Goal: Task Accomplishment & Management: Use online tool/utility

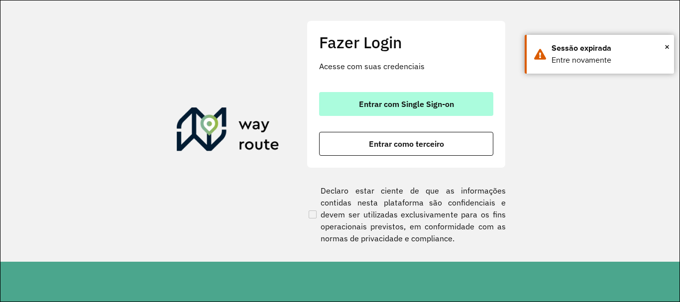
click at [415, 100] on span "Entrar com Single Sign-on" at bounding box center [406, 104] width 95 height 8
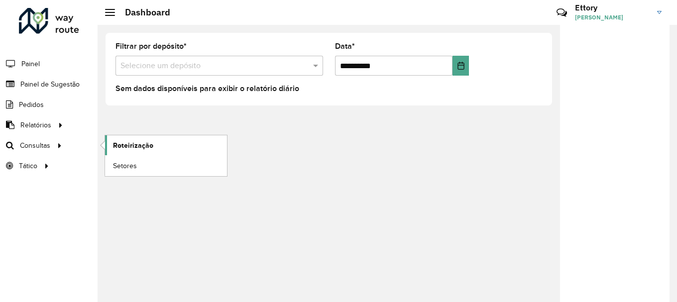
click at [130, 146] on span "Roteirização" at bounding box center [133, 145] width 40 height 10
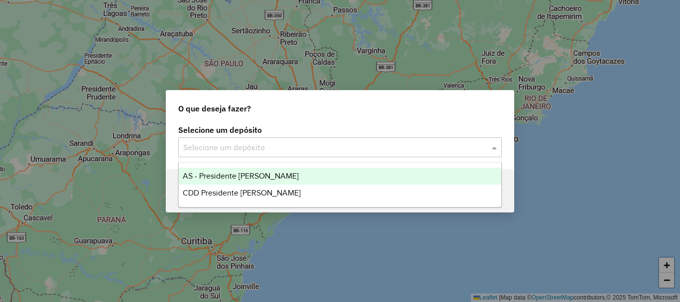
click at [300, 157] on div "Selecione um depósito" at bounding box center [340, 147] width 324 height 20
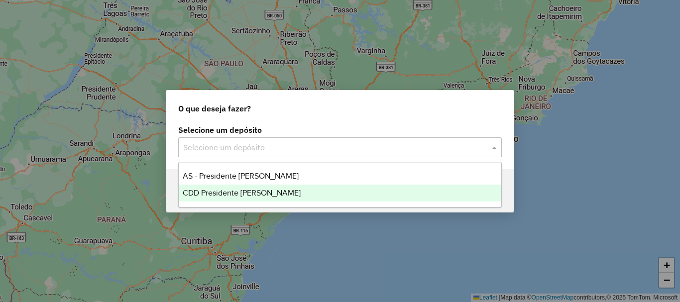
click at [285, 190] on div "CDD Presidente Prudente" at bounding box center [340, 193] width 323 height 17
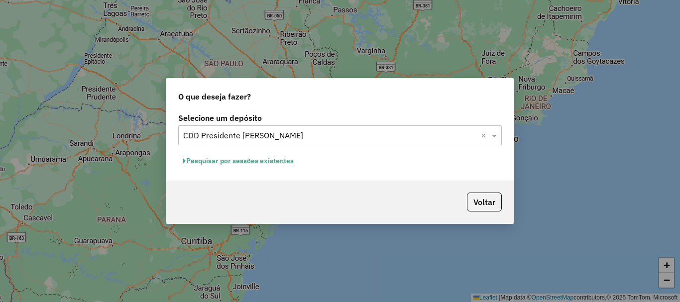
click at [277, 164] on button "Pesquisar por sessões existentes" at bounding box center [238, 160] width 120 height 15
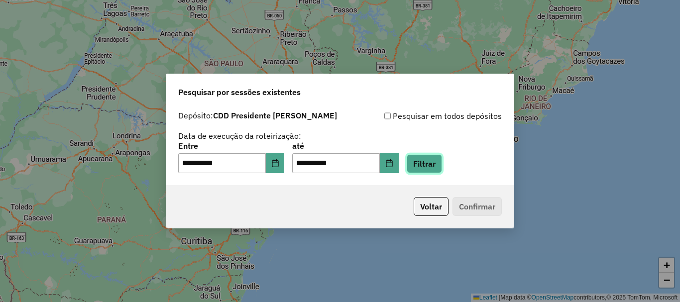
click at [436, 165] on button "Filtrar" at bounding box center [424, 163] width 35 height 19
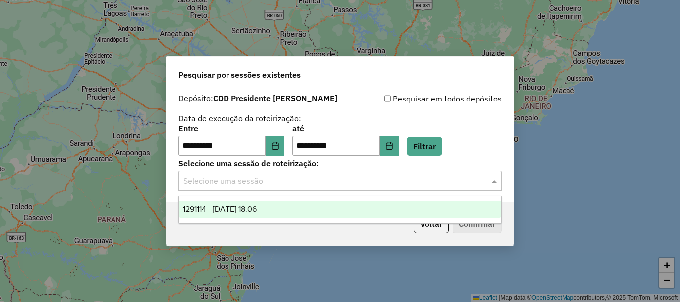
click at [293, 185] on input "text" at bounding box center [330, 181] width 294 height 12
click at [291, 209] on div "1291114 - 09/10/2025 18:06" at bounding box center [340, 209] width 323 height 17
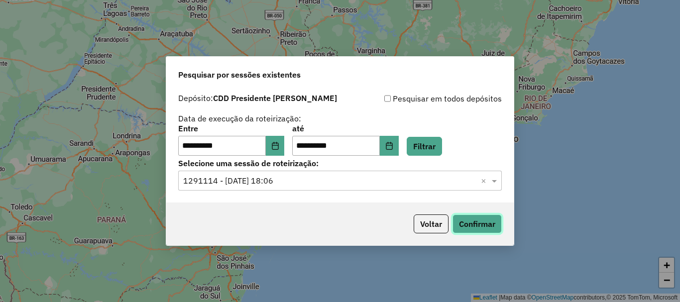
click at [466, 220] on button "Confirmar" at bounding box center [476, 224] width 49 height 19
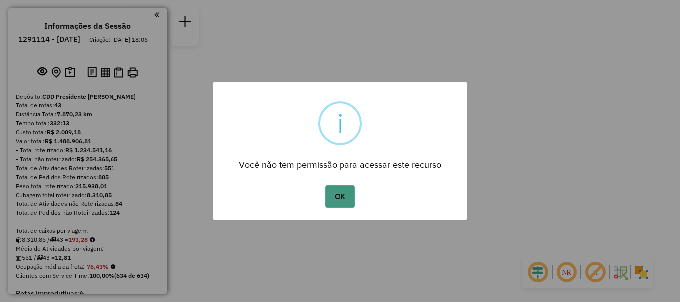
click at [338, 197] on button "OK" at bounding box center [339, 196] width 29 height 23
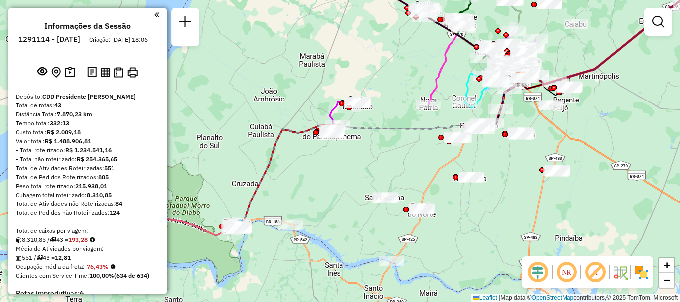
drag, startPoint x: 273, startPoint y: 238, endPoint x: 471, endPoint y: 126, distance: 227.5
click at [458, 175] on div at bounding box center [455, 177] width 5 height 5
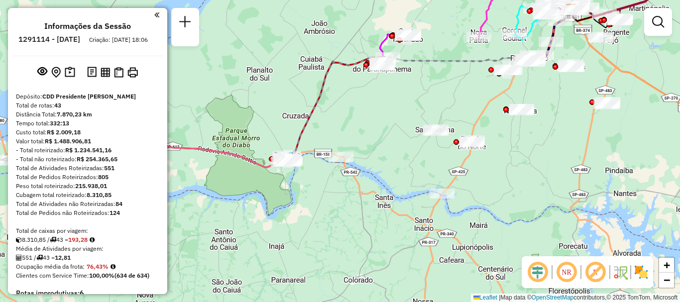
drag, startPoint x: 384, startPoint y: 206, endPoint x: 430, endPoint y: 152, distance: 70.3
click at [424, 166] on div "Janela de atendimento Grade de atendimento Capacidade Transportadoras Veículos …" at bounding box center [340, 151] width 680 height 302
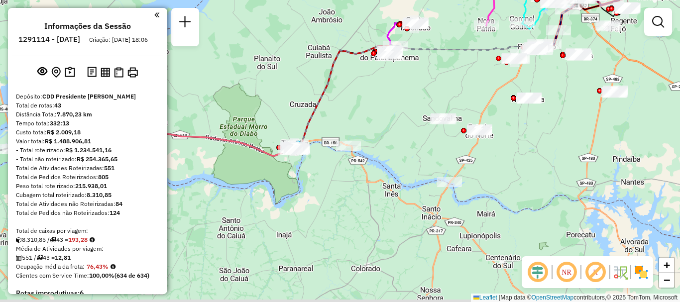
drag, startPoint x: 430, startPoint y: 152, endPoint x: 389, endPoint y: 114, distance: 55.3
click at [430, 148] on div "Janela de atendimento Grade de atendimento Capacidade Transportadoras Veículos …" at bounding box center [340, 151] width 680 height 302
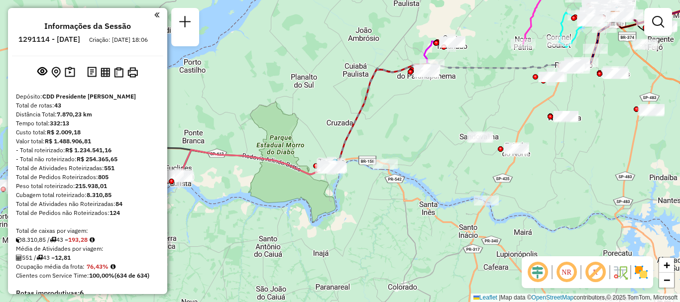
drag, startPoint x: 389, startPoint y: 114, endPoint x: 426, endPoint y: 136, distance: 43.1
click at [426, 136] on div "Janela de atendimento Grade de atendimento Capacidade Transportadoras Veículos …" at bounding box center [340, 151] width 680 height 302
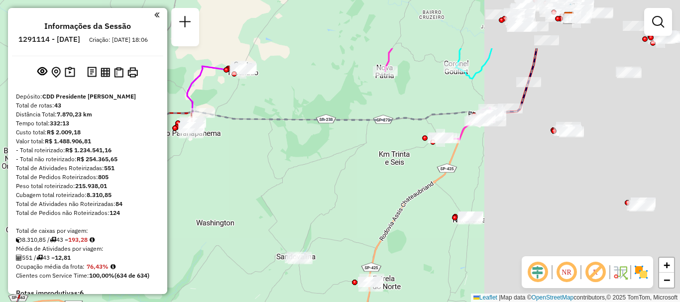
drag, startPoint x: 519, startPoint y: 97, endPoint x: 296, endPoint y: 180, distance: 237.5
click at [292, 187] on div "Janela de atendimento Grade de atendimento Capacidade Transportadoras Veículos …" at bounding box center [340, 151] width 680 height 302
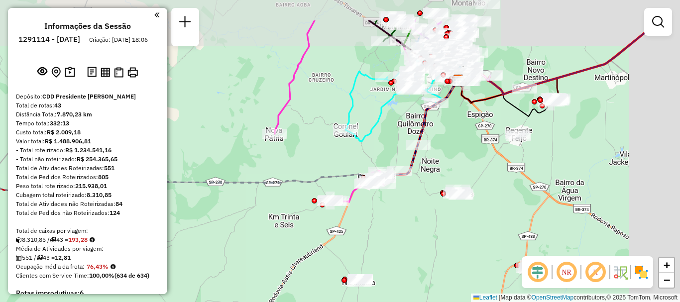
drag, startPoint x: 364, startPoint y: 159, endPoint x: 289, endPoint y: 192, distance: 82.5
click at [275, 210] on div "Janela de atendimento Grade de atendimento Capacidade Transportadoras Veículos …" at bounding box center [340, 151] width 680 height 302
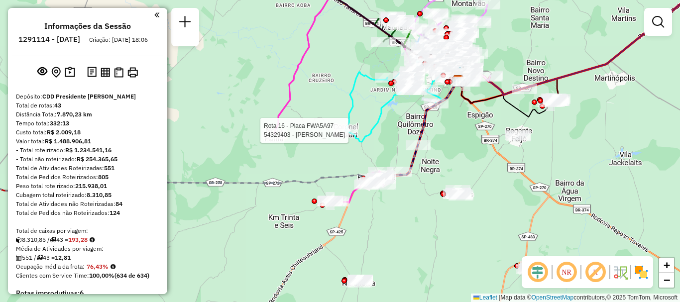
select select "**********"
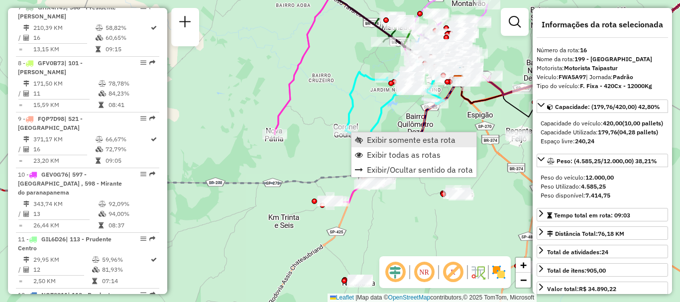
scroll to position [1257, 0]
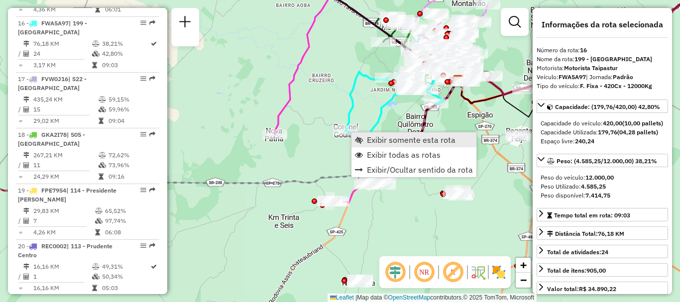
click at [383, 139] on span "Exibir somente esta rota" at bounding box center [411, 140] width 89 height 8
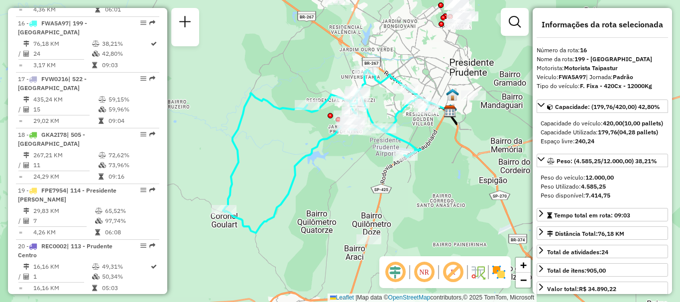
drag, startPoint x: 332, startPoint y: 182, endPoint x: 344, endPoint y: 183, distance: 12.0
click at [344, 183] on div "Janela de atendimento Grade de atendimento Capacidade Transportadoras Veículos …" at bounding box center [340, 151] width 680 height 302
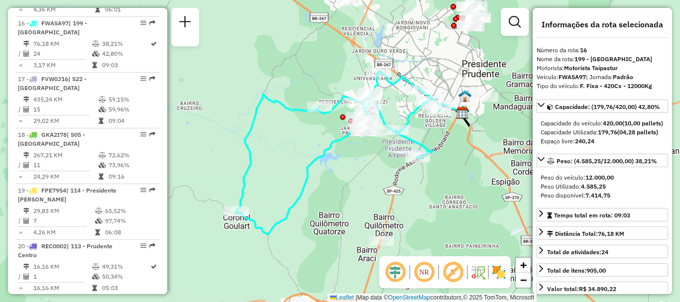
drag, startPoint x: 352, startPoint y: 202, endPoint x: 366, endPoint y: 216, distance: 19.7
click at [366, 216] on div "Janela de atendimento Grade de atendimento Capacidade Transportadoras Veículos …" at bounding box center [340, 151] width 680 height 302
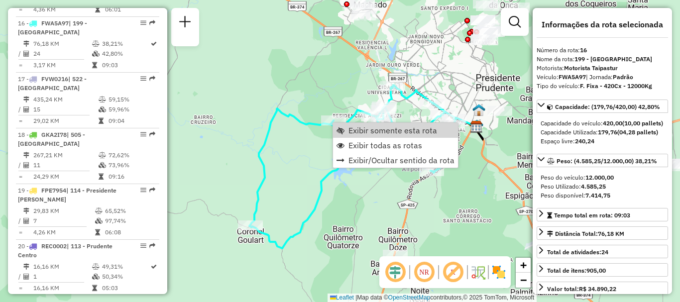
click at [300, 143] on div "Janela de atendimento Grade de atendimento Capacidade Transportadoras Veículos …" at bounding box center [340, 151] width 680 height 302
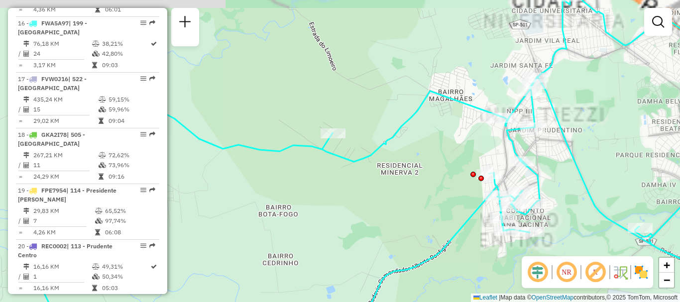
drag, startPoint x: 319, startPoint y: 151, endPoint x: 320, endPoint y: 180, distance: 28.9
click at [320, 180] on div "Janela de atendimento Grade de atendimento Capacidade Transportadoras Veículos …" at bounding box center [340, 151] width 680 height 302
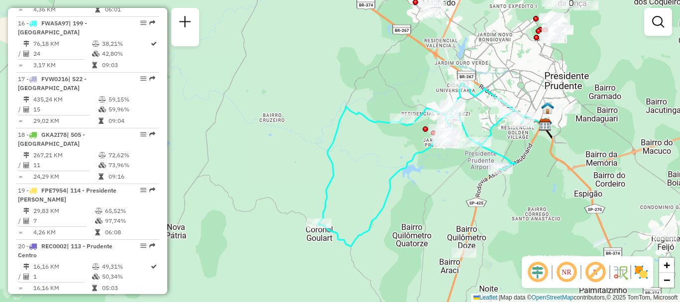
drag, startPoint x: 334, startPoint y: 223, endPoint x: 386, endPoint y: 152, distance: 87.7
click at [386, 153] on div "Janela de atendimento Grade de atendimento Capacidade Transportadoras Veículos …" at bounding box center [340, 151] width 680 height 302
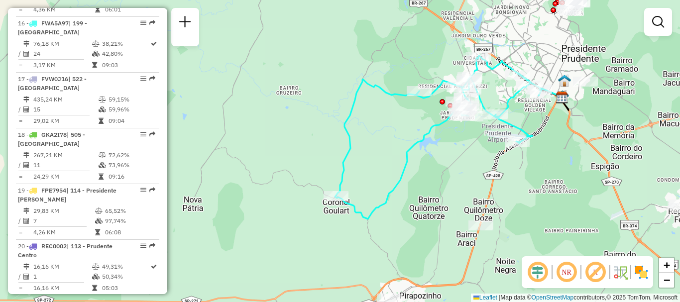
drag, startPoint x: 390, startPoint y: 132, endPoint x: 384, endPoint y: 144, distance: 12.9
click at [384, 144] on div "Janela de atendimento Grade de atendimento Capacidade Transportadoras Veículos …" at bounding box center [340, 151] width 680 height 302
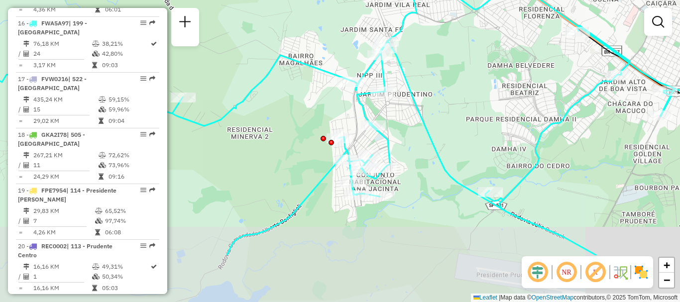
drag, startPoint x: 476, startPoint y: 191, endPoint x: 523, endPoint y: 121, distance: 83.9
click at [523, 121] on div "Janela de atendimento Grade de atendimento Capacidade Transportadoras Veículos …" at bounding box center [340, 151] width 680 height 302
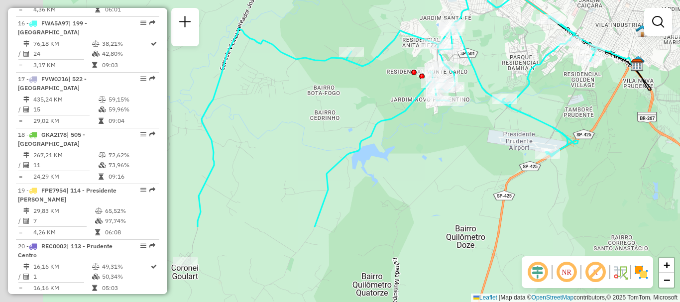
drag, startPoint x: 405, startPoint y: 237, endPoint x: 455, endPoint y: 132, distance: 116.4
click at [455, 132] on div "Janela de atendimento Grade de atendimento Capacidade Transportadoras Veículos …" at bounding box center [340, 151] width 680 height 302
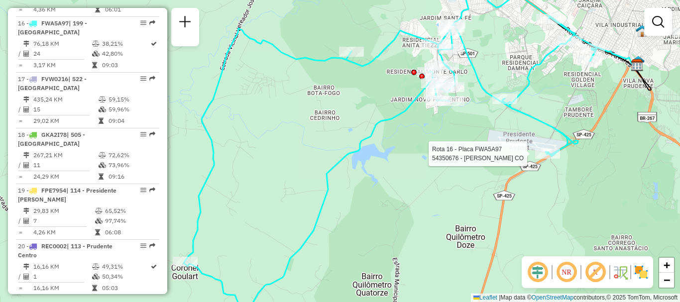
select select "**********"
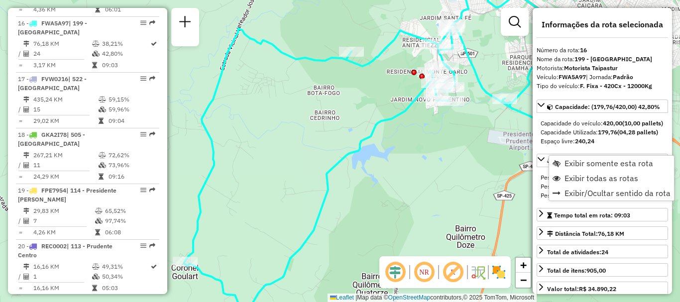
click at [474, 160] on div "Janela de atendimento Grade de atendimento Capacidade Transportadoras Veículos …" at bounding box center [340, 151] width 680 height 302
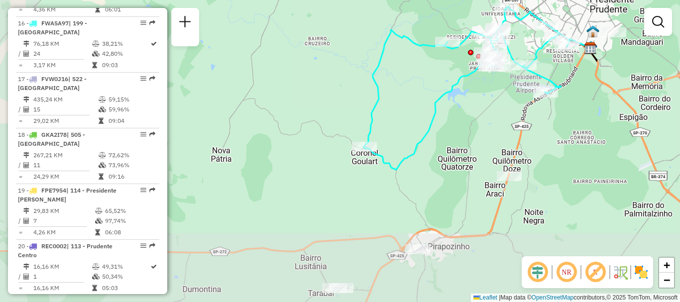
drag, startPoint x: 414, startPoint y: 193, endPoint x: 458, endPoint y: 129, distance: 78.0
click at [458, 129] on div "Janela de atendimento Grade de atendimento Capacidade Transportadoras Veículos …" at bounding box center [340, 151] width 680 height 302
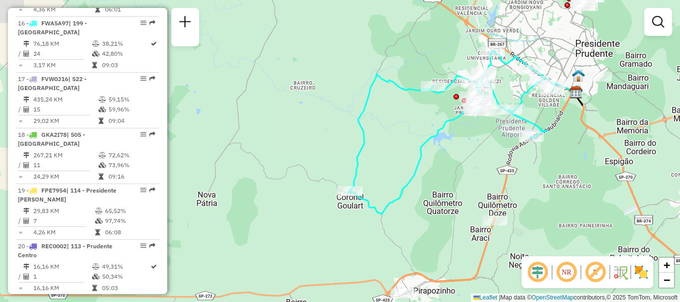
drag, startPoint x: 423, startPoint y: 161, endPoint x: 408, endPoint y: 207, distance: 47.7
click at [408, 207] on div "Janela de atendimento Grade de atendimento Capacidade Transportadoras Veículos …" at bounding box center [340, 151] width 680 height 302
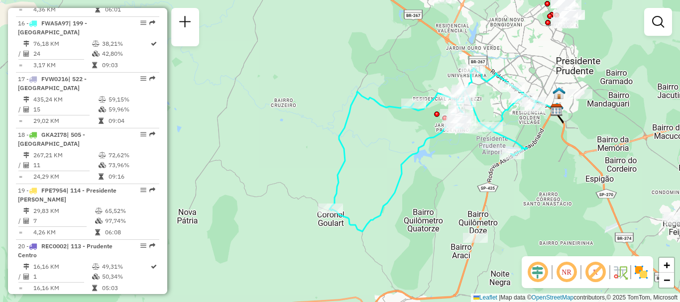
drag, startPoint x: 555, startPoint y: 180, endPoint x: 535, endPoint y: 199, distance: 28.2
click at [535, 199] on div "Janela de atendimento Grade de atendimento Capacidade Transportadoras Veículos …" at bounding box center [340, 151] width 680 height 302
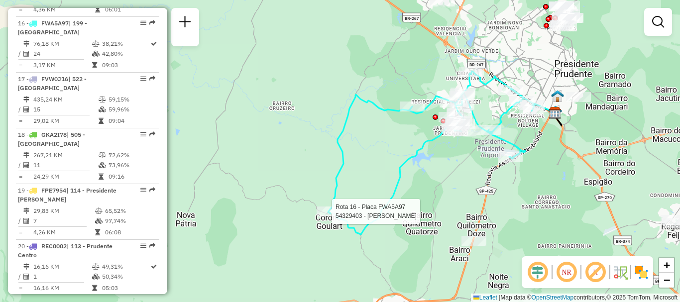
select select "**********"
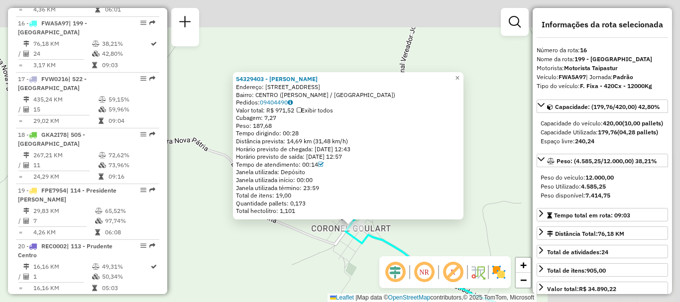
drag, startPoint x: 463, startPoint y: 142, endPoint x: 350, endPoint y: 263, distance: 165.5
click at [350, 264] on div "54329403 - CELSO BIGONI Endereço: AVENIDA BRASIL 447 Bairro: CENTRO (ALVARES MA…" at bounding box center [340, 151] width 680 height 302
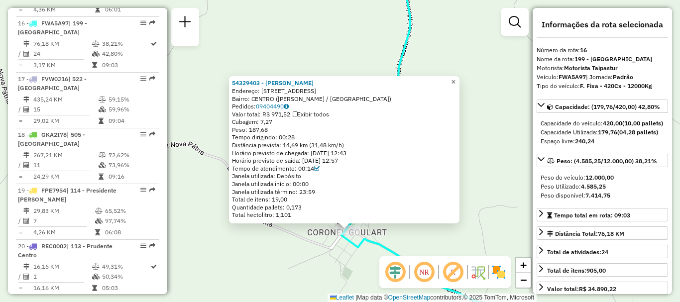
click at [455, 80] on span "×" at bounding box center [453, 82] width 4 height 8
